Goal: Task Accomplishment & Management: Use online tool/utility

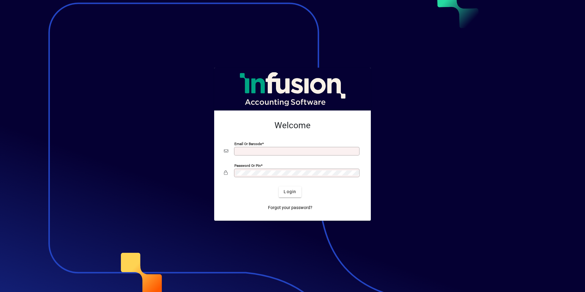
type input "**********"
click at [292, 191] on span "Login" at bounding box center [290, 192] width 13 height 6
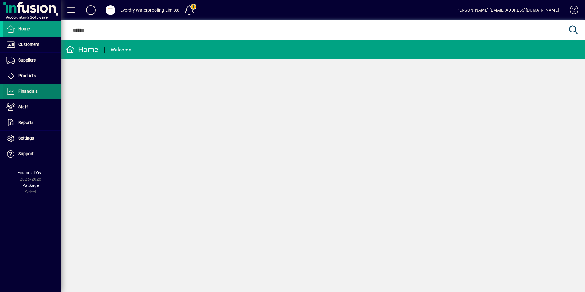
click at [26, 89] on span "Financials" at bounding box center [27, 91] width 19 height 5
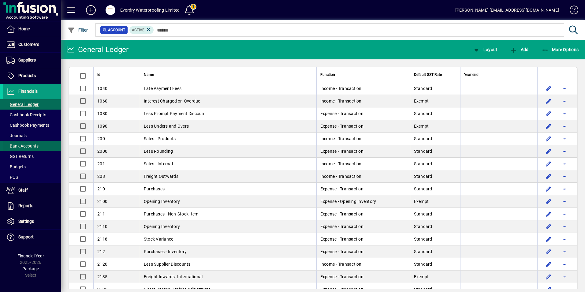
click at [26, 146] on span "Bank Accounts" at bounding box center [22, 146] width 32 height 5
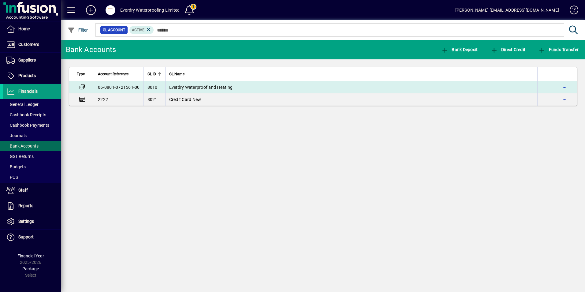
click at [207, 90] on td "Everdry Waterproof and Heating" at bounding box center [351, 87] width 372 height 12
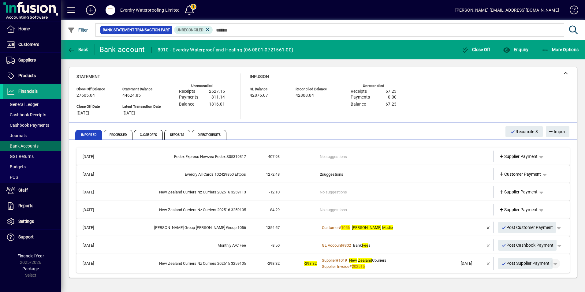
click at [557, 263] on span "button" at bounding box center [555, 263] width 15 height 15
click at [531, 239] on span "Supplier Payment" at bounding box center [538, 239] width 41 height 7
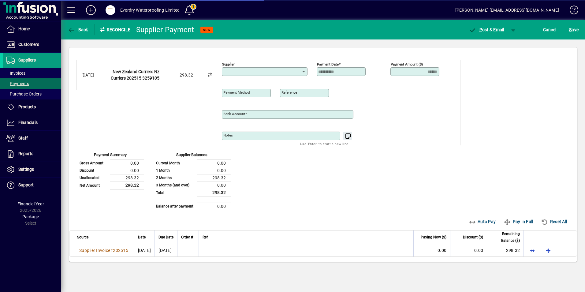
type input "**********"
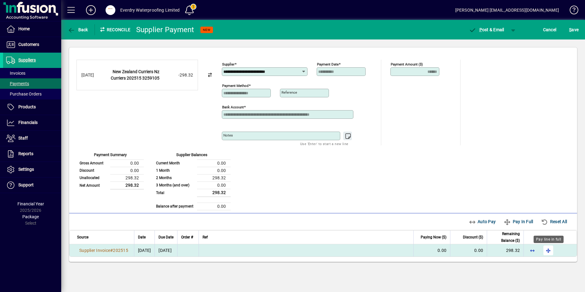
click at [547, 250] on span "button" at bounding box center [548, 250] width 15 height 15
click at [510, 31] on span "button" at bounding box center [513, 29] width 15 height 15
click at [496, 47] on span "button" at bounding box center [498, 42] width 32 height 15
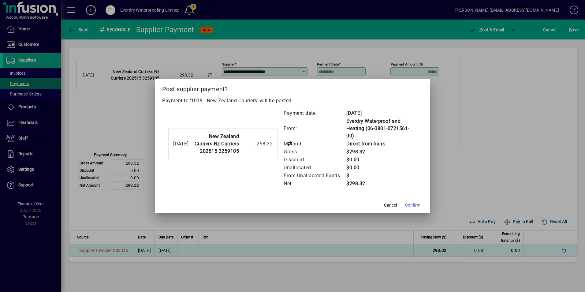
drag, startPoint x: 414, startPoint y: 207, endPoint x: 382, endPoint y: 203, distance: 32.5
click at [413, 207] on span "Confirm" at bounding box center [412, 205] width 15 height 6
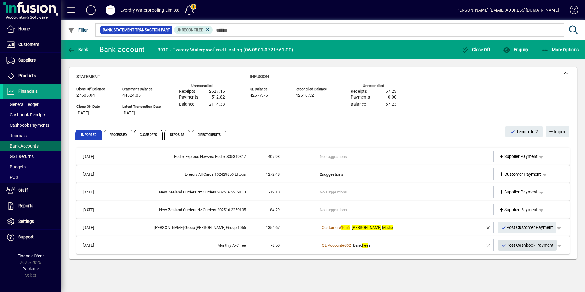
click at [515, 244] on span "Post Cashbook Payment" at bounding box center [527, 245] width 53 height 10
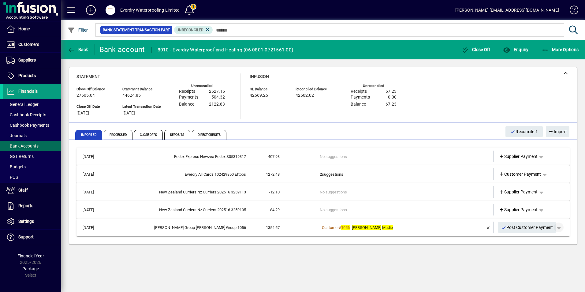
click at [560, 231] on span "button" at bounding box center [558, 227] width 15 height 15
click at [528, 245] on span at bounding box center [540, 240] width 50 height 15
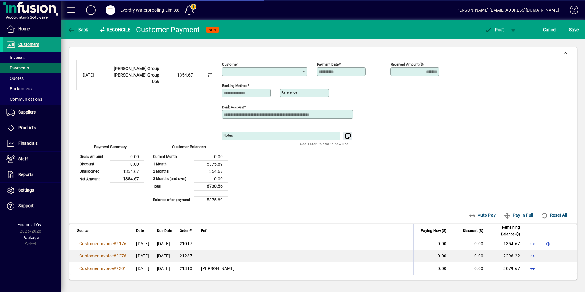
type input "**********"
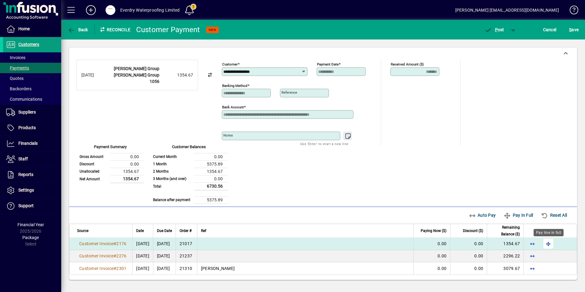
click at [547, 242] on span "button" at bounding box center [548, 243] width 15 height 15
click at [499, 32] on span "P ost" at bounding box center [494, 29] width 20 height 5
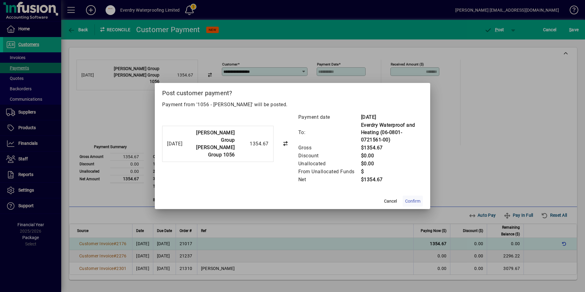
click at [409, 202] on span "Confirm" at bounding box center [412, 201] width 15 height 6
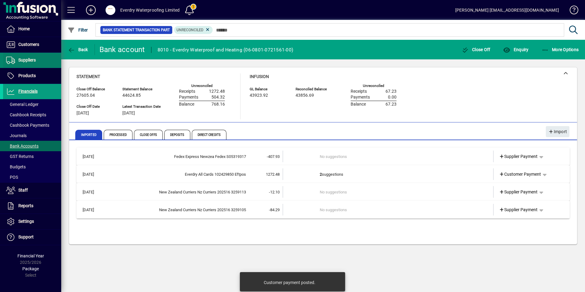
click at [35, 61] on span "Suppliers" at bounding box center [26, 60] width 17 height 5
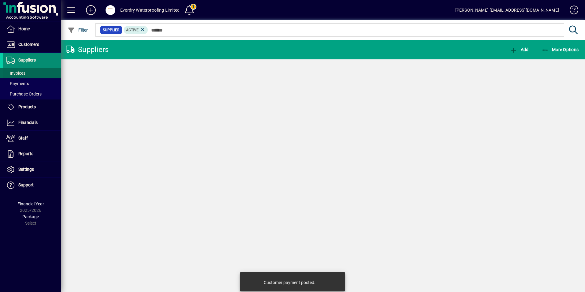
click at [21, 73] on span "Invoices" at bounding box center [15, 73] width 19 height 5
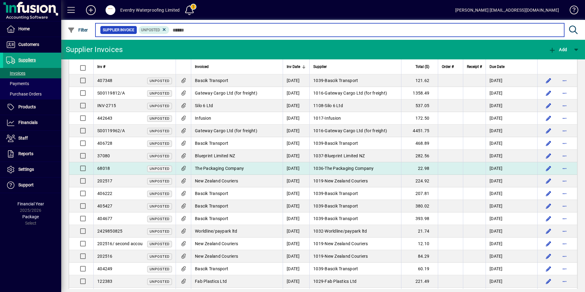
scroll to position [39, 0]
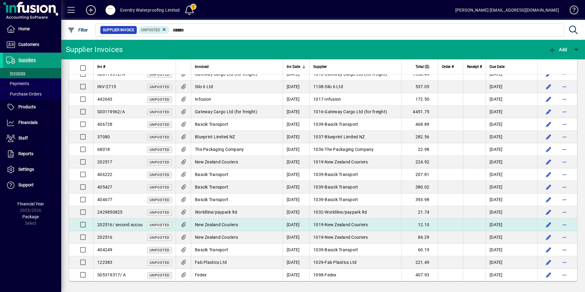
click at [119, 224] on span "202516/ second accou" at bounding box center [119, 224] width 45 height 5
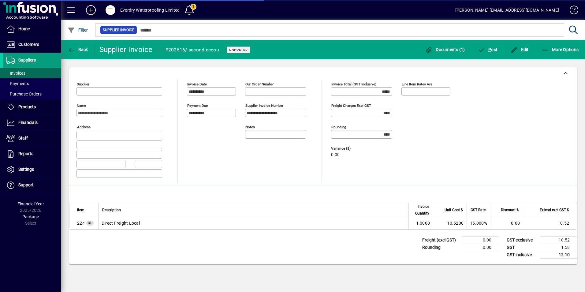
type input "**********"
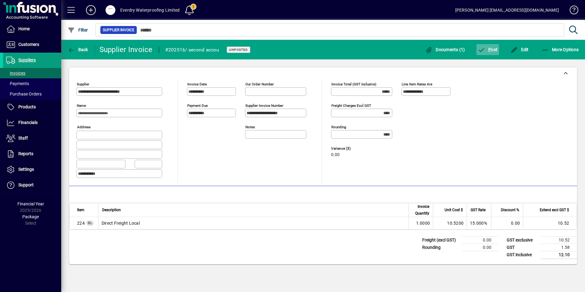
click at [488, 51] on span "P ost" at bounding box center [488, 49] width 20 height 5
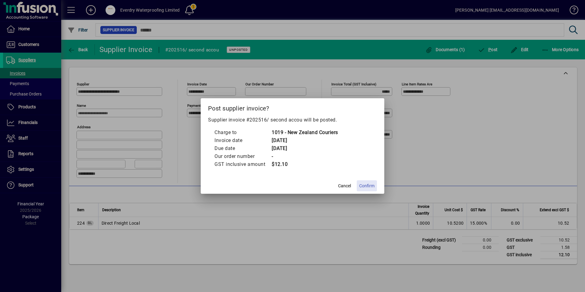
click at [366, 186] on span "Confirm" at bounding box center [366, 186] width 15 height 6
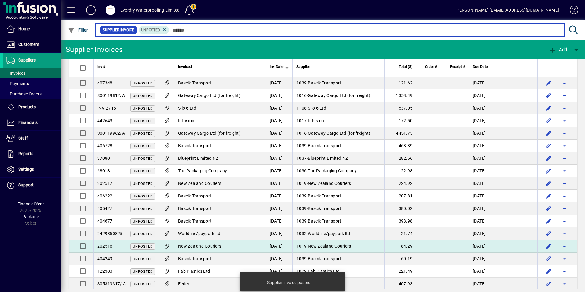
scroll to position [27, 0]
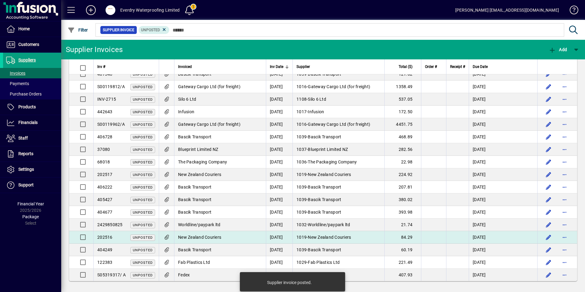
click at [189, 236] on span "New Zealand Couriers" at bounding box center [199, 237] width 43 height 5
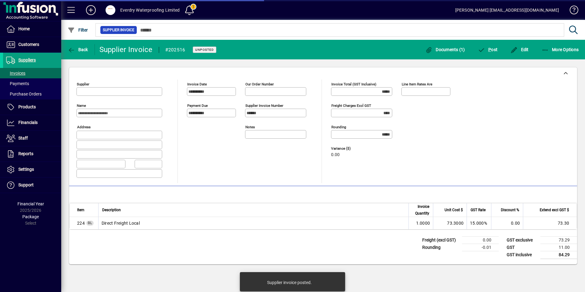
type input "**********"
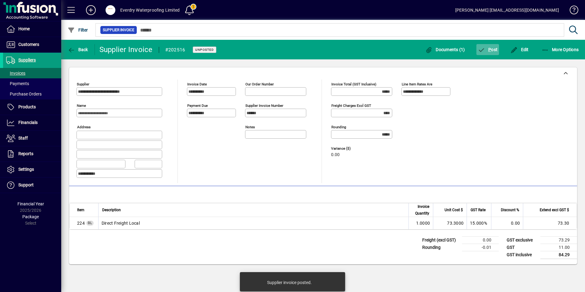
click at [487, 51] on span "P ost" at bounding box center [488, 49] width 20 height 5
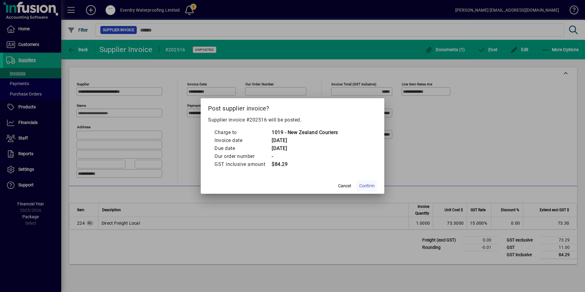
click at [369, 187] on span "Confirm" at bounding box center [366, 186] width 15 height 6
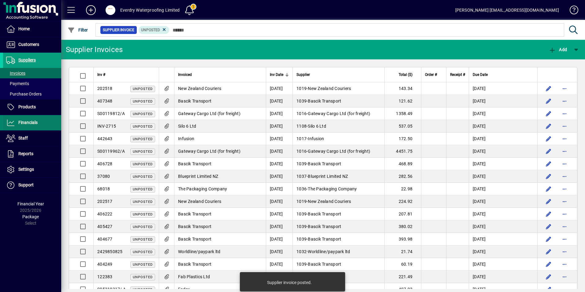
click at [27, 120] on span "Financials" at bounding box center [20, 122] width 35 height 7
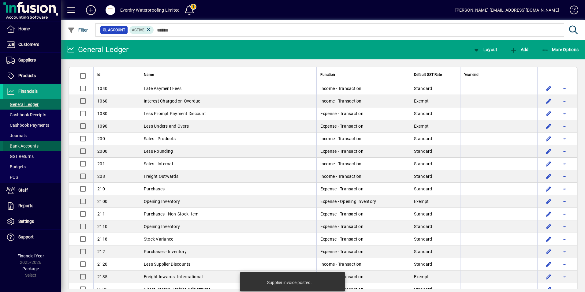
click at [27, 146] on span "Bank Accounts" at bounding box center [22, 146] width 32 height 5
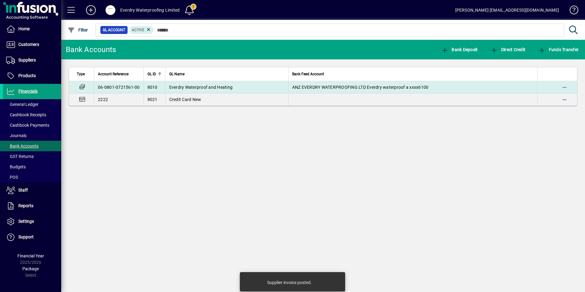
click at [180, 88] on span "Everdry Waterproof and Heating" at bounding box center [201, 87] width 64 height 5
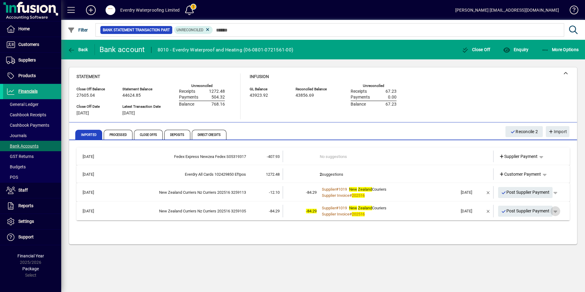
click at [558, 211] on span "button" at bounding box center [555, 211] width 15 height 15
click at [550, 220] on span "Supplier Payment" at bounding box center [538, 223] width 41 height 7
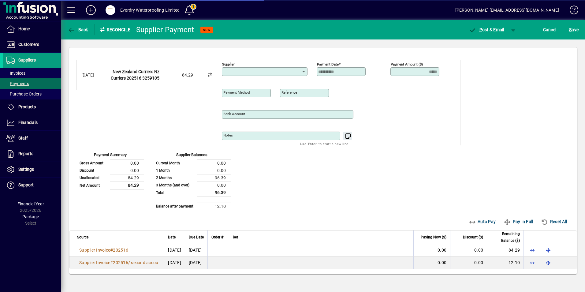
type input "**********"
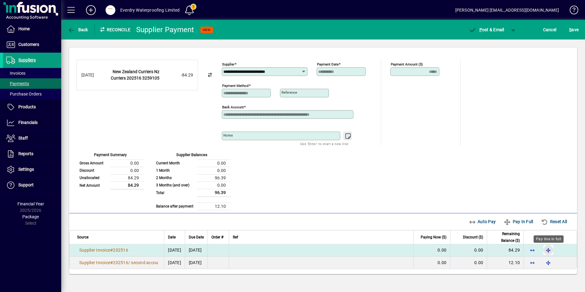
click at [554, 250] on span "button" at bounding box center [548, 250] width 15 height 15
click at [512, 31] on span "button" at bounding box center [513, 29] width 15 height 15
click at [508, 42] on span "button" at bounding box center [498, 42] width 32 height 15
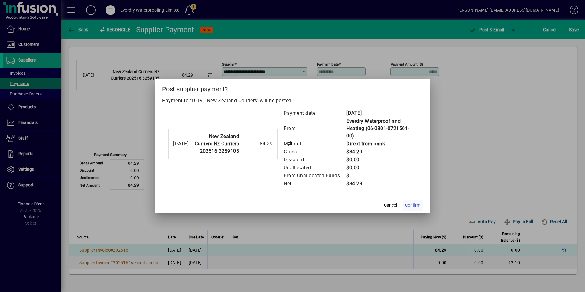
click at [409, 202] on span "Confirm" at bounding box center [412, 205] width 15 height 6
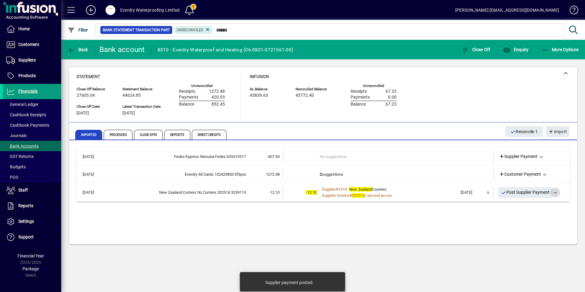
click at [559, 192] on span "button" at bounding box center [555, 192] width 15 height 15
click at [537, 204] on span "Supplier Payment" at bounding box center [538, 205] width 41 height 7
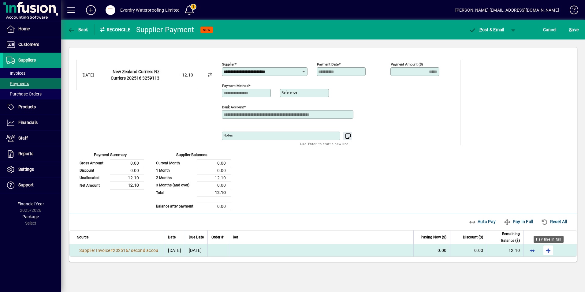
click at [548, 251] on span "button" at bounding box center [548, 250] width 15 height 15
click at [515, 28] on span "button" at bounding box center [513, 29] width 15 height 15
click at [499, 45] on span "button" at bounding box center [498, 42] width 32 height 15
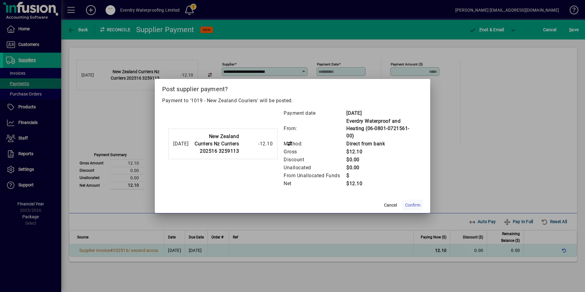
click at [420, 207] on span at bounding box center [413, 205] width 20 height 15
